Goal: Check status: Check status

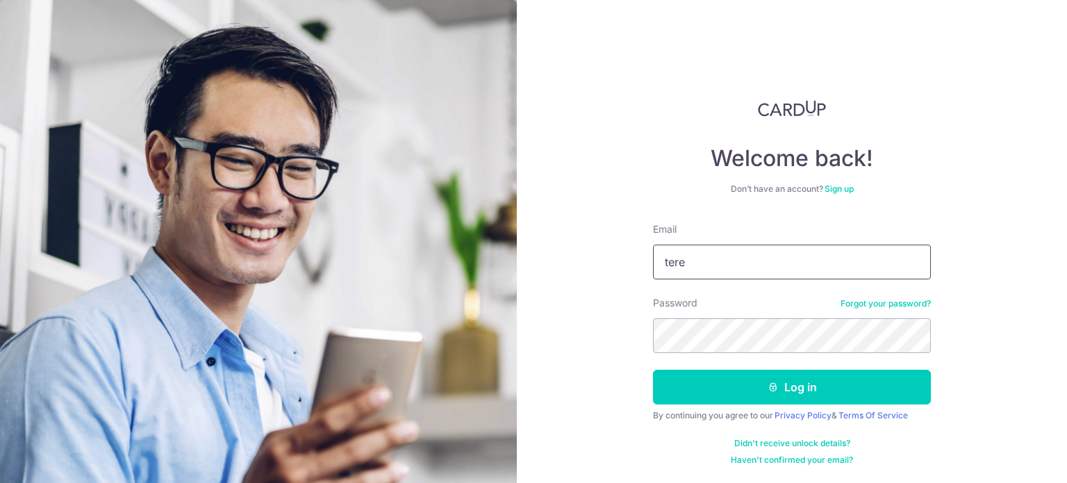
type input "[EMAIL_ADDRESS][DOMAIN_NAME]"
click at [653, 370] on button "Log in" at bounding box center [792, 387] width 278 height 35
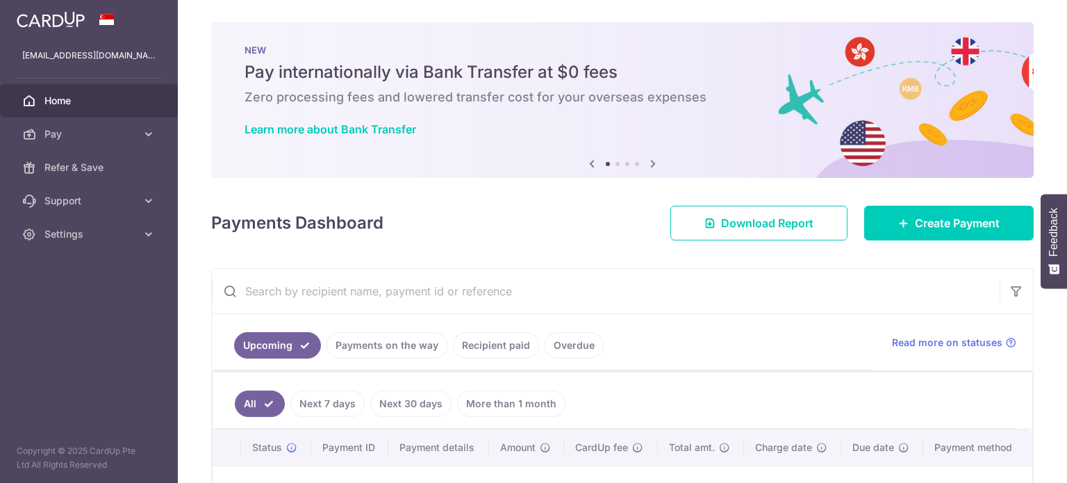
scroll to position [139, 0]
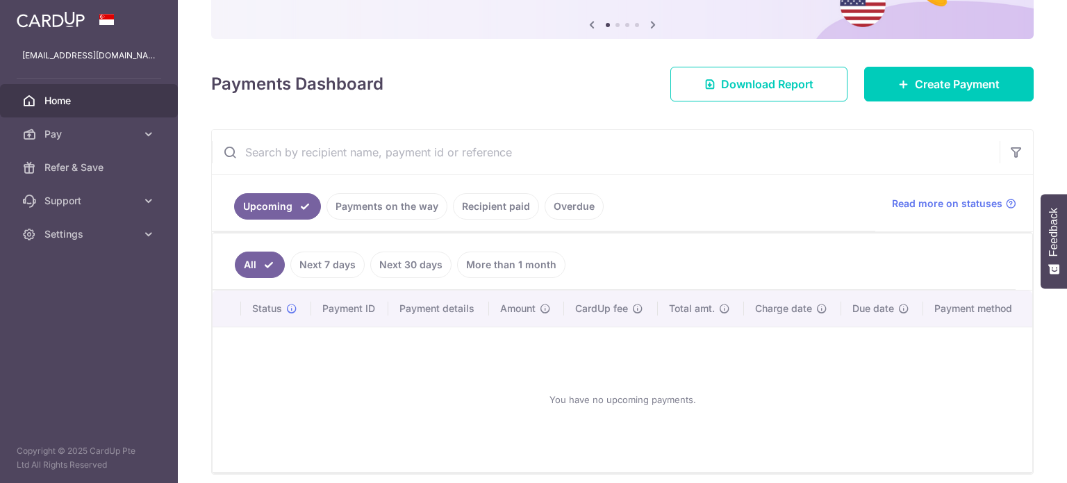
click at [381, 208] on link "Payments on the way" at bounding box center [387, 206] width 121 height 26
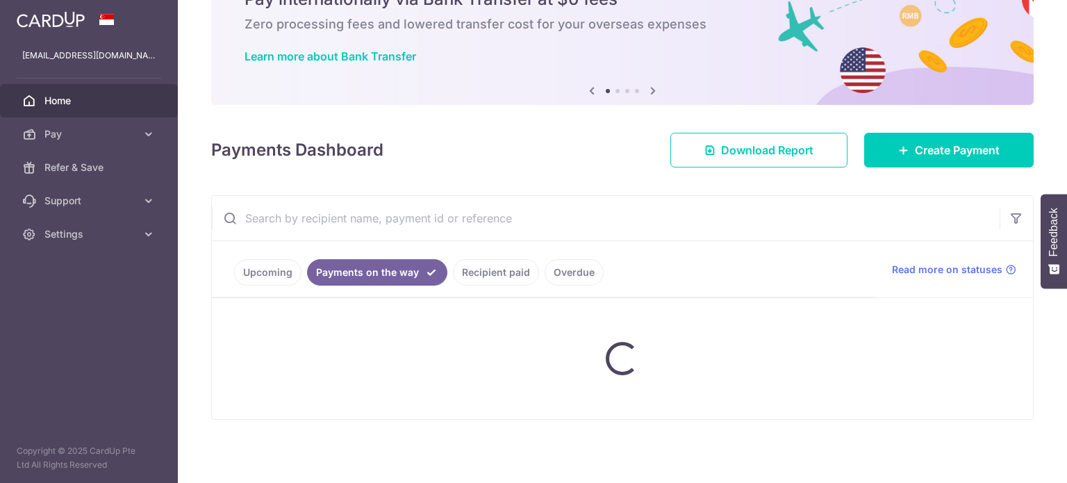
scroll to position [135, 0]
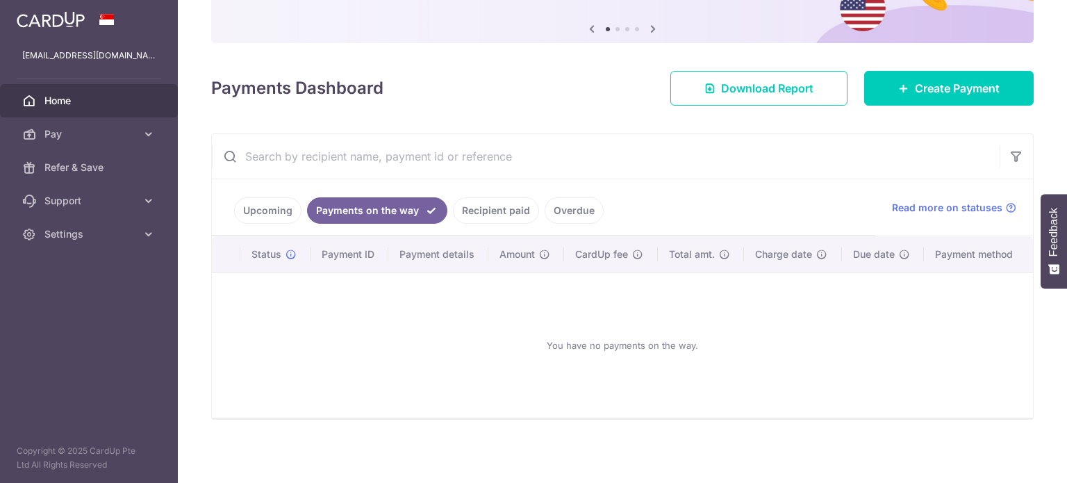
click at [492, 197] on link "Recipient paid" at bounding box center [496, 210] width 86 height 26
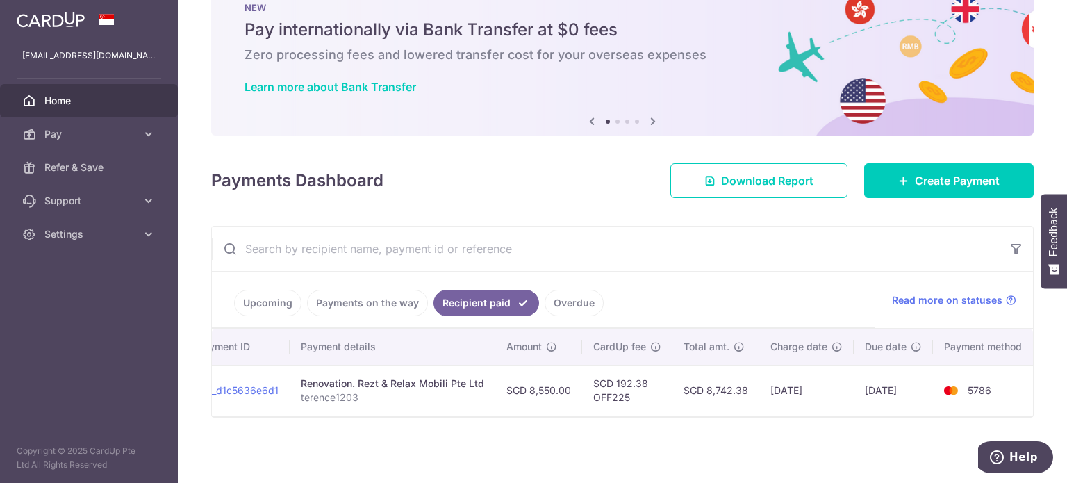
scroll to position [0, 0]
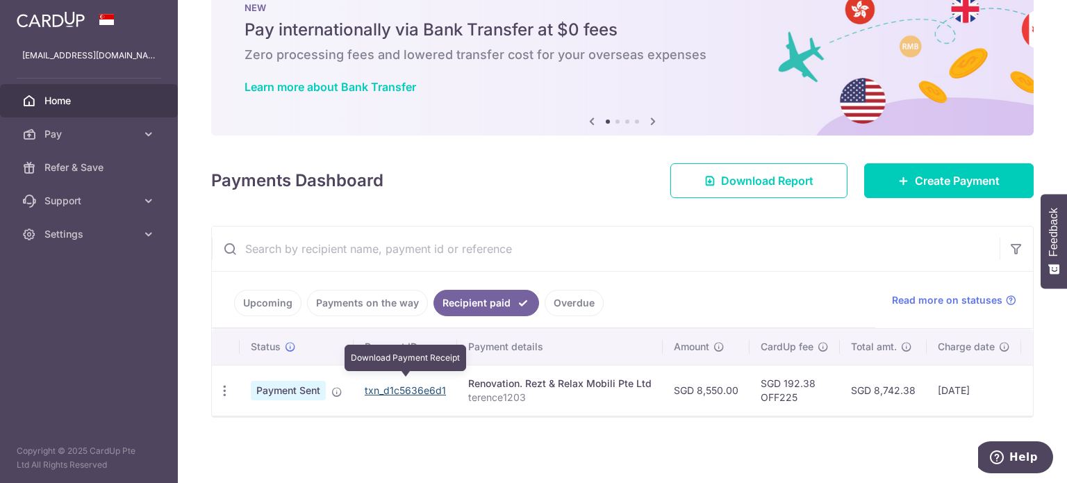
click at [393, 384] on link "txn_d1c5636e6d1" at bounding box center [405, 390] width 81 height 12
